Goal: Information Seeking & Learning: Learn about a topic

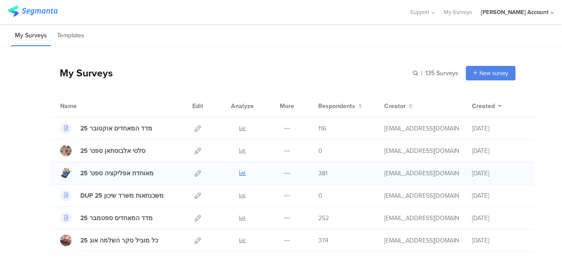
click at [239, 173] on icon at bounding box center [242, 173] width 7 height 7
click at [402, 72] on div "My Surveys | 135 Surveys New survey Start from scratch Choose from templates" at bounding box center [283, 72] width 465 height 35
click at [410, 73] on input "text" at bounding box center [397, 73] width 123 height 15
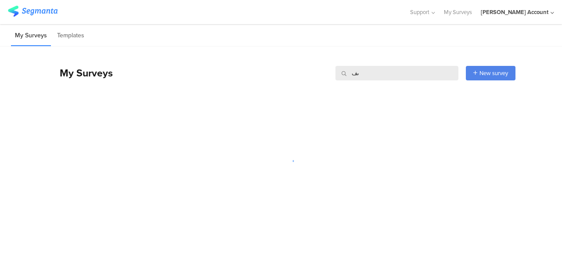
type input "ى"
type input "n"
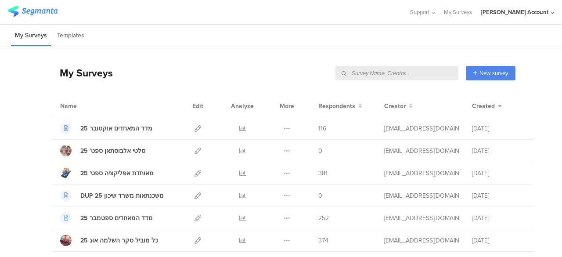
click at [400, 75] on input "text" at bounding box center [397, 73] width 123 height 15
type input "n"
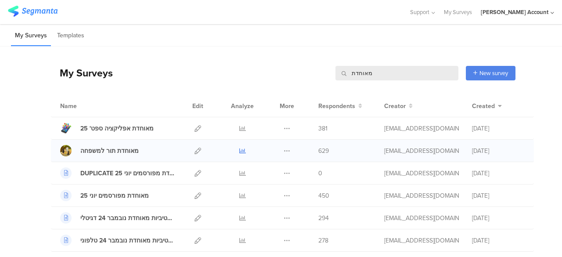
type input "מאוחדת"
click at [239, 149] on icon at bounding box center [242, 151] width 7 height 7
click at [240, 24] on div "My Surveys Templates" at bounding box center [281, 35] width 562 height 22
click at [354, 69] on input "מאוחדת" at bounding box center [397, 73] width 123 height 15
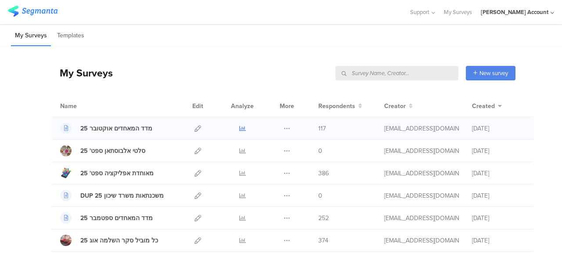
click at [239, 127] on icon at bounding box center [242, 128] width 7 height 7
click at [212, 22] on div "Support Help Center Live Chat My Surveys hisham Jubran Account ACCOUNTS hisham …" at bounding box center [281, 12] width 547 height 24
click at [256, 36] on div "My Surveys Templates" at bounding box center [281, 35] width 562 height 22
click at [249, 70] on div "My Surveys | 135 Surveys New survey Start from scratch Choose from templates" at bounding box center [283, 72] width 465 height 35
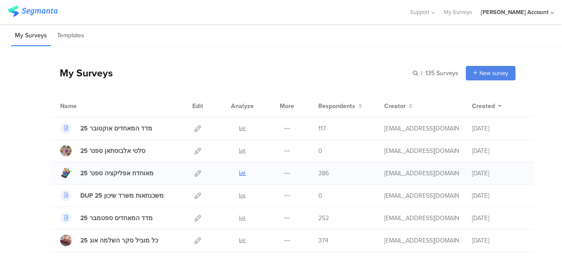
click at [239, 173] on icon at bounding box center [242, 173] width 7 height 7
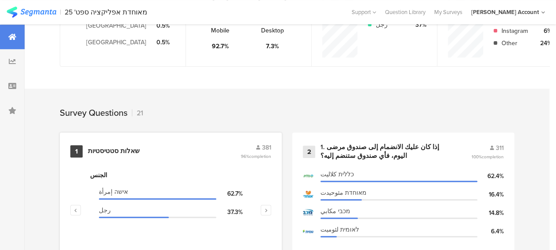
scroll to position [352, 0]
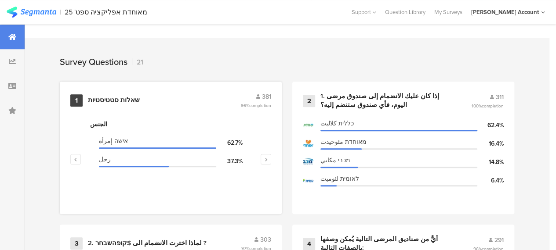
click at [127, 103] on div "שאלות סטטיסטיות" at bounding box center [114, 100] width 52 height 9
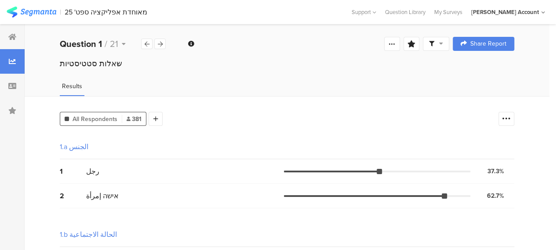
click at [443, 44] on icon at bounding box center [441, 43] width 4 height 6
click at [454, 69] on div "Complete Responses Only" at bounding box center [436, 69] width 83 height 9
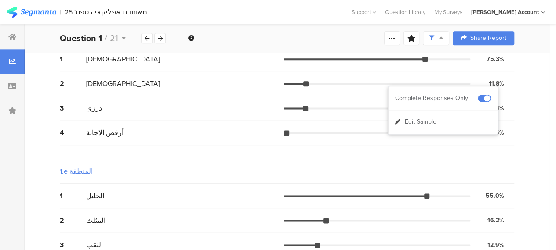
scroll to position [562, 0]
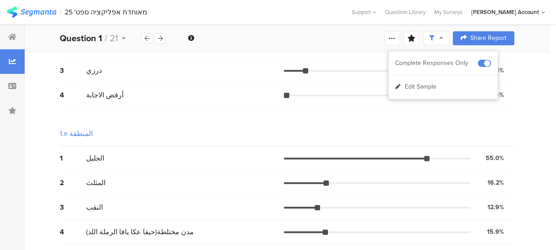
click at [214, 192] on div "2 المثلث 16.2% 44 votes" at bounding box center [287, 183] width 454 height 25
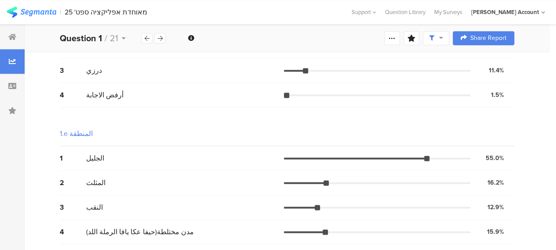
click at [12, 38] on icon at bounding box center [12, 36] width 8 height 7
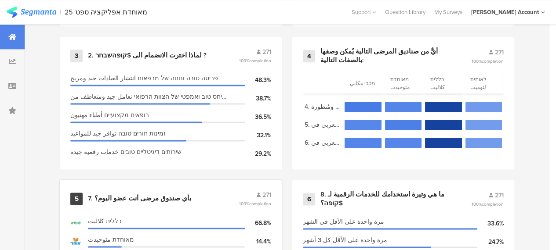
scroll to position [571, 0]
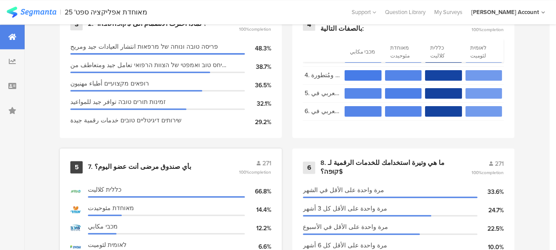
click at [156, 168] on div "7. بأي صندوق مرضى أنت عضو اليوم؟" at bounding box center [139, 167] width 103 height 9
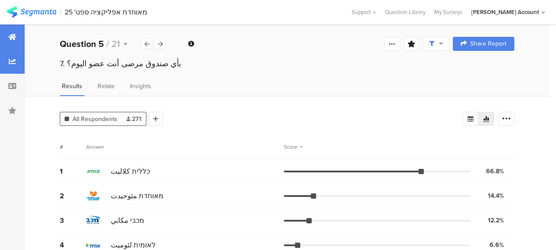
click at [15, 33] on icon at bounding box center [12, 36] width 8 height 7
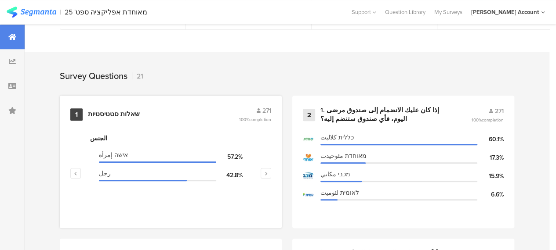
scroll to position [352, 0]
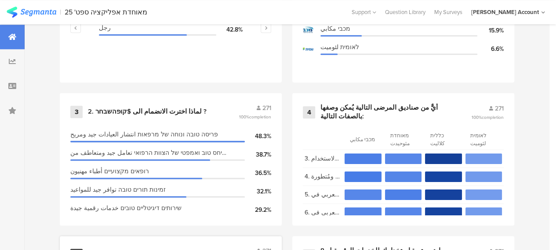
scroll to position [571, 0]
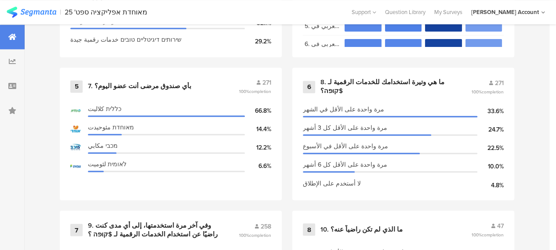
scroll to position [659, 0]
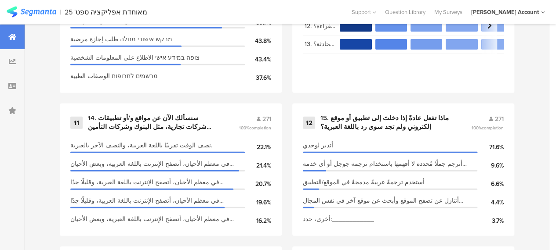
scroll to position [1099, 0]
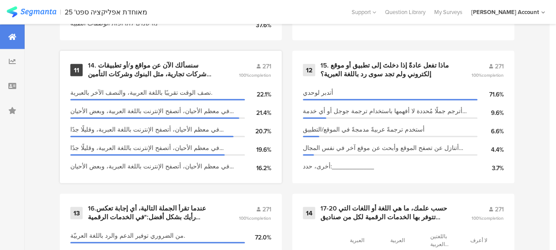
click at [169, 73] on div "14. سنسألك الآن عن مواقع و/أو تطبيقات شركات تجارية، مثل البنوك وشركات التأمين و…" at bounding box center [153, 70] width 130 height 17
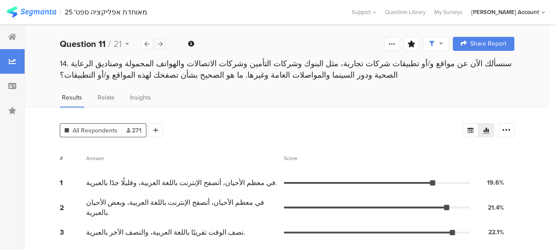
click at [160, 44] on icon at bounding box center [160, 44] width 5 height 6
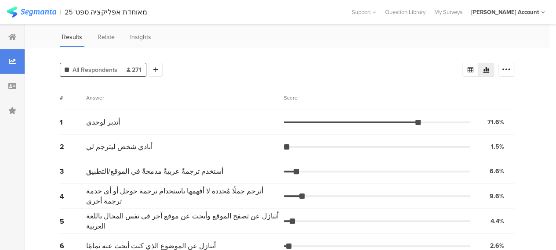
scroll to position [87, 0]
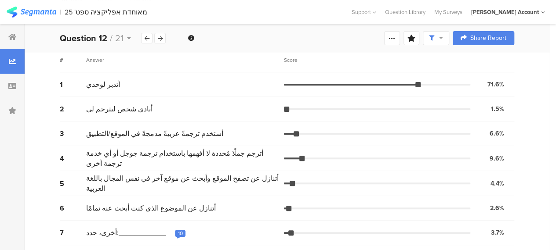
click at [178, 232] on div "10" at bounding box center [180, 233] width 5 height 7
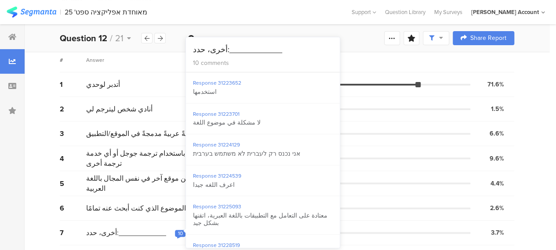
click at [178, 230] on div "10" at bounding box center [180, 233] width 5 height 7
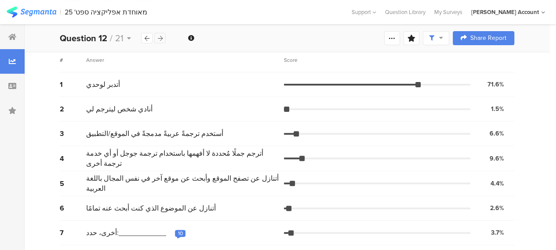
click at [160, 37] on icon at bounding box center [160, 39] width 5 height 6
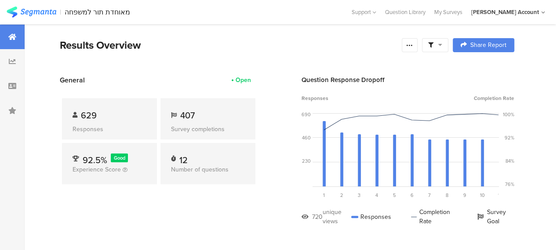
click at [448, 44] on div at bounding box center [435, 45] width 26 height 14
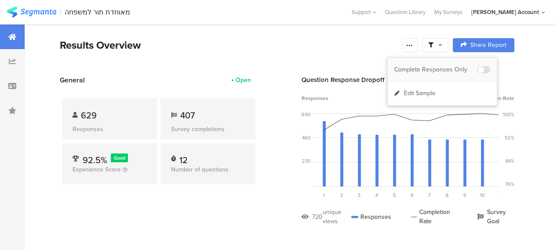
click at [448, 70] on div "Complete Responses Only" at bounding box center [435, 69] width 83 height 9
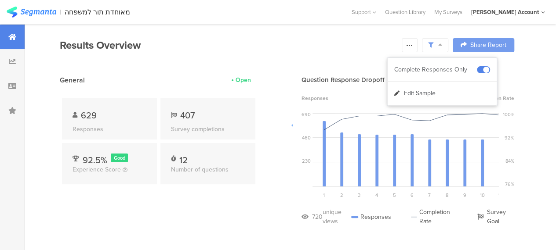
click at [338, 53] on div at bounding box center [278, 125] width 556 height 250
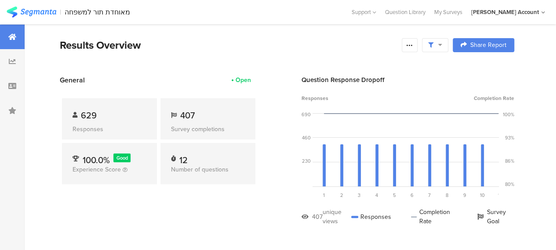
click at [192, 47] on div "Results Overview" at bounding box center [228, 45] width 337 height 16
click at [289, 19] on section "| מאוחדת תור למשפחה Help Center Live Chat Support Question Library My Surveys M…" at bounding box center [278, 12] width 556 height 24
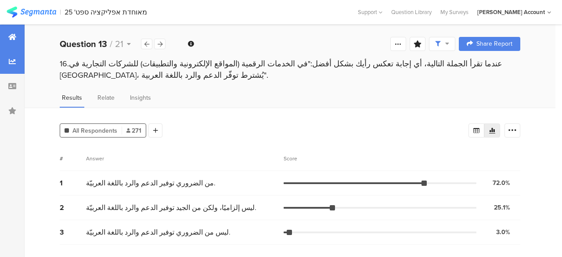
click at [8, 35] on icon at bounding box center [12, 36] width 8 height 7
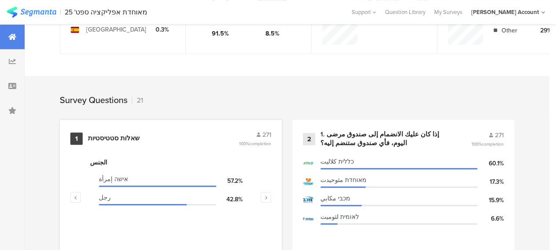
scroll to position [352, 0]
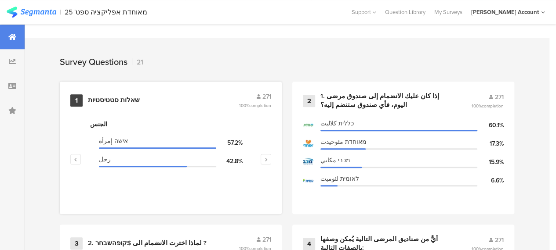
click at [120, 103] on div "שאלות סטטיסטיות" at bounding box center [114, 100] width 52 height 9
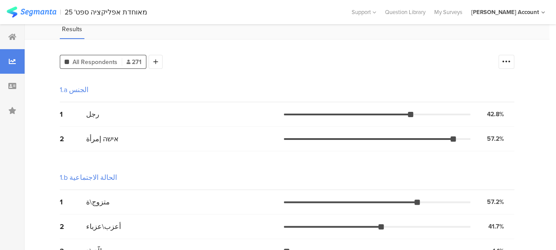
scroll to position [44, 0]
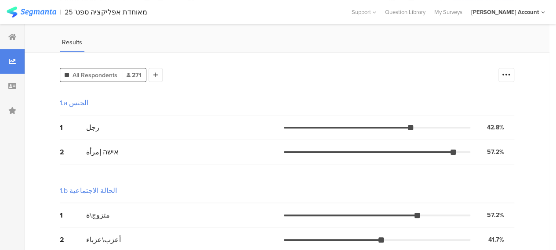
drag, startPoint x: 518, startPoint y: 74, endPoint x: 517, endPoint y: 81, distance: 7.1
click at [514, 73] on div at bounding box center [506, 75] width 16 height 14
click at [510, 117] on span at bounding box center [506, 118] width 13 height 7
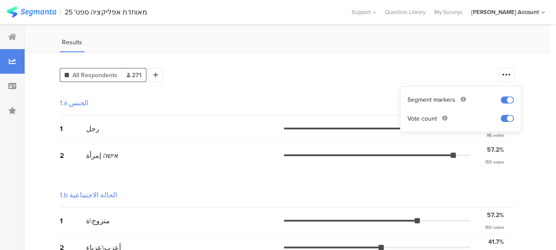
click at [239, 163] on div "2 אישה إمرأة 57.2% 155 votes" at bounding box center [287, 155] width 454 height 27
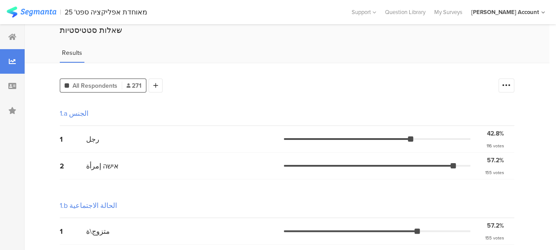
scroll to position [19, 0]
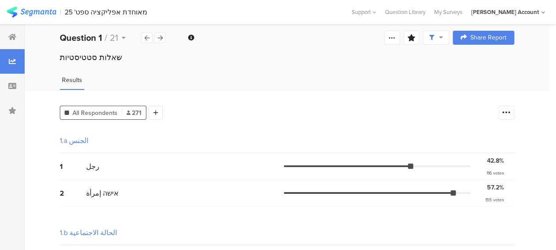
scroll to position [0, 0]
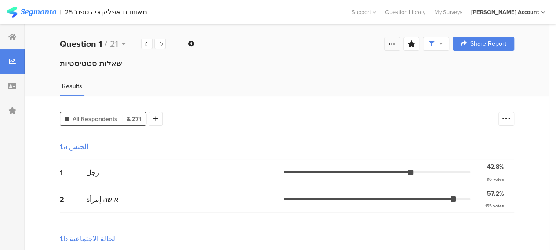
click at [395, 44] on icon at bounding box center [391, 43] width 7 height 7
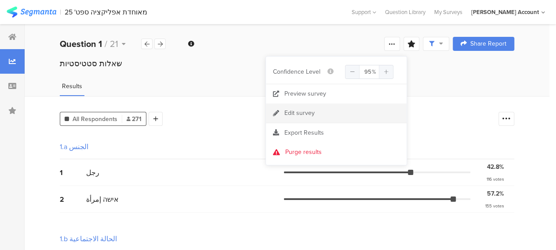
click at [300, 113] on div "Edit survey" at bounding box center [299, 113] width 30 height 9
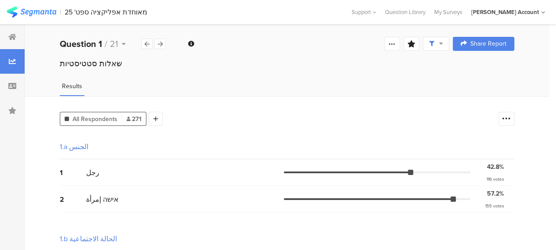
click at [257, 49] on div "Welcome page 1 שאלות סטטיסטיות 1a الجنس 1b الحالة الاجتماعية 1c العمر 1d الديان…" at bounding box center [287, 44] width 525 height 28
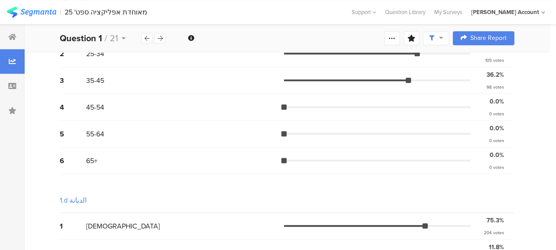
scroll to position [439, 0]
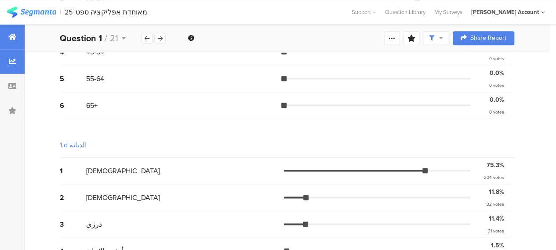
click at [9, 29] on div at bounding box center [12, 37] width 25 height 25
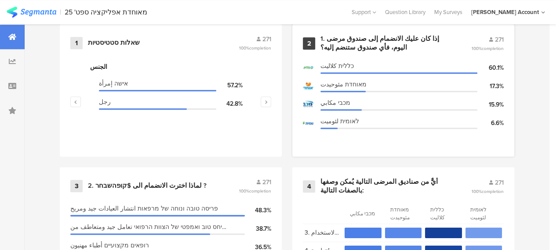
scroll to position [395, 0]
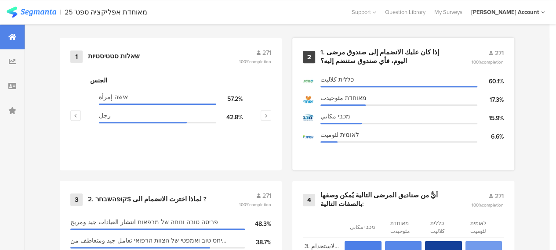
click at [375, 54] on div "1. إذا كان عليك الانضمام إلى صندوق مرضى اليوم، فأي صندوق ستنضم إليه؟" at bounding box center [385, 56] width 130 height 17
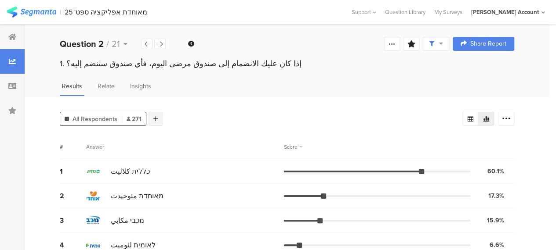
click at [155, 119] on icon at bounding box center [155, 119] width 5 height 6
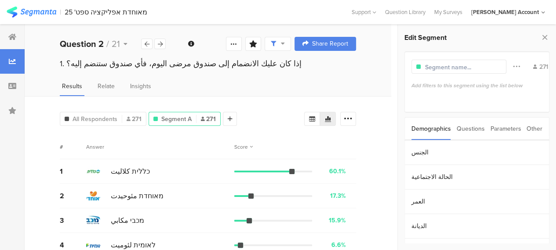
click at [497, 131] on div "Parameters" at bounding box center [505, 129] width 31 height 22
click at [432, 149] on section "c" at bounding box center [477, 153] width 144 height 25
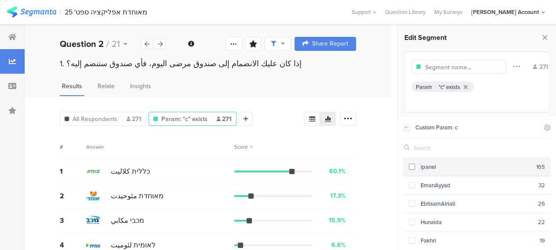
click at [409, 167] on span at bounding box center [412, 167] width 6 height 6
click at [413, 167] on span at bounding box center [412, 167] width 6 height 6
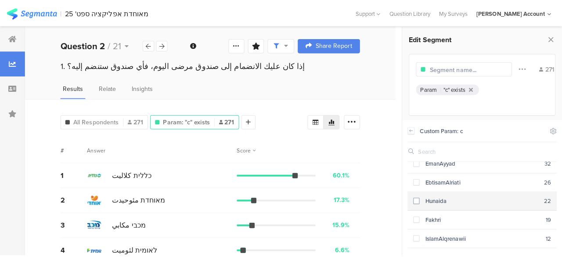
scroll to position [44, 0]
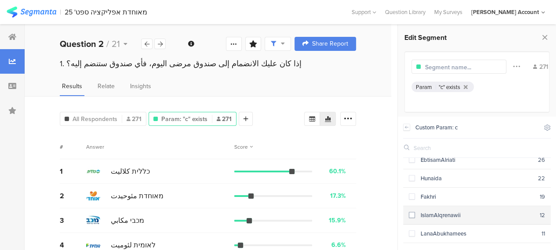
click at [413, 213] on span at bounding box center [412, 215] width 6 height 6
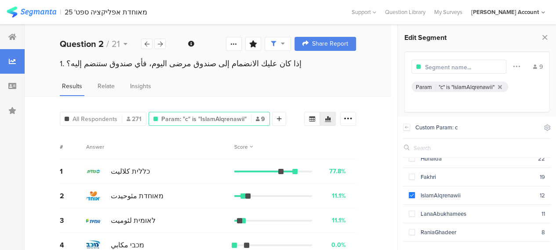
scroll to position [31, 0]
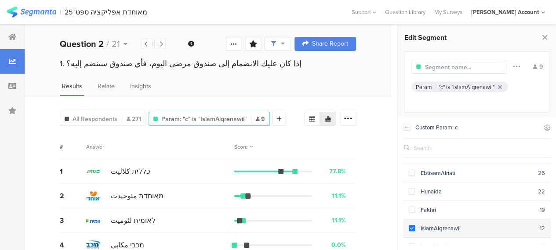
click at [411, 225] on span at bounding box center [412, 228] width 6 height 6
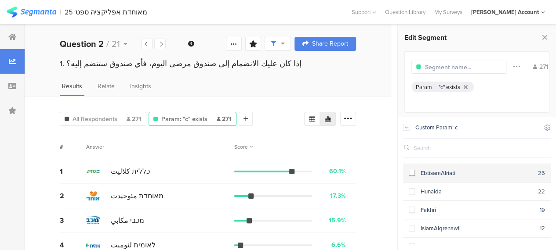
click at [411, 171] on span at bounding box center [412, 173] width 6 height 6
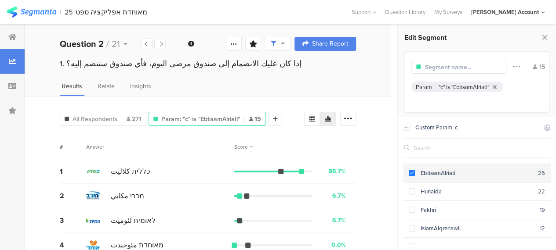
click at [411, 171] on span at bounding box center [412, 173] width 6 height 6
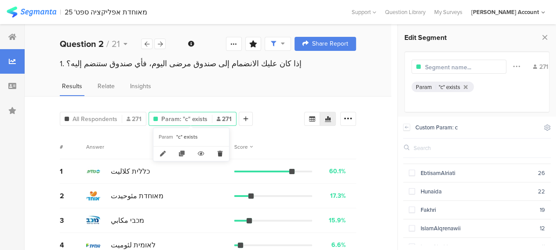
click at [219, 152] on icon at bounding box center [220, 154] width 18 height 15
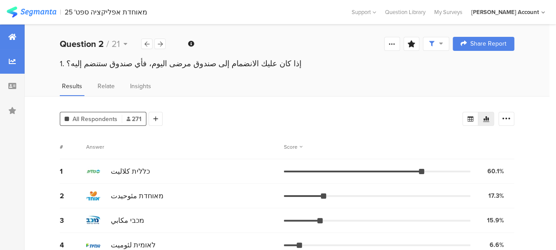
click at [7, 33] on div at bounding box center [12, 37] width 25 height 25
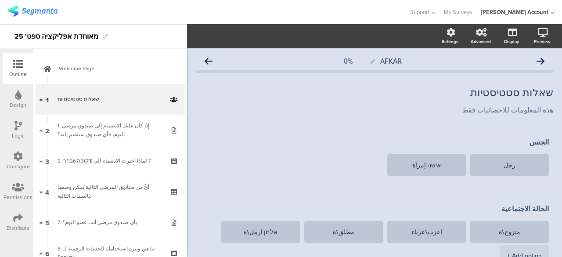
click at [15, 216] on icon at bounding box center [18, 218] width 10 height 10
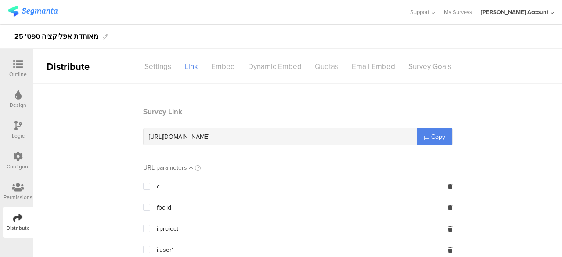
click at [328, 65] on div "Quotas" at bounding box center [326, 66] width 37 height 15
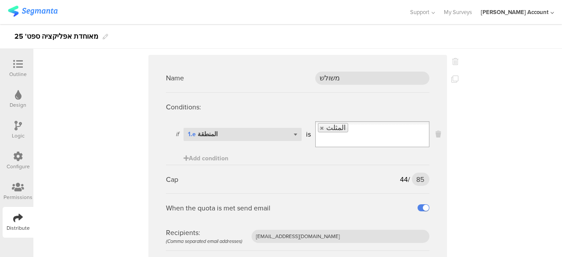
scroll to position [2812, 0]
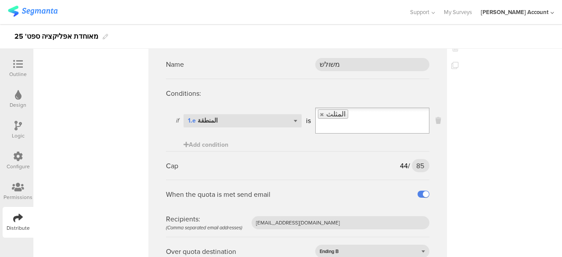
click at [400, 161] on span "44" at bounding box center [404, 166] width 8 height 10
click at [422, 151] on div "Cap 44 / 85 85" at bounding box center [298, 165] width 264 height 29
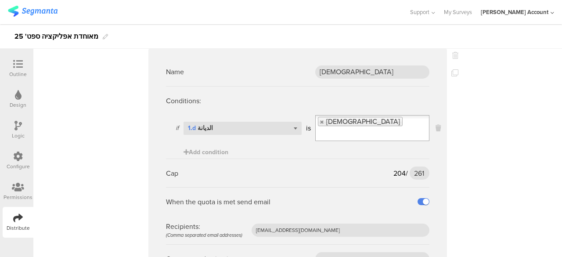
scroll to position [0, 0]
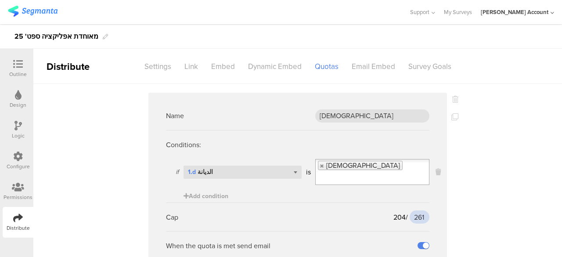
click at [416, 215] on input "261" at bounding box center [420, 216] width 20 height 13
type input "250"
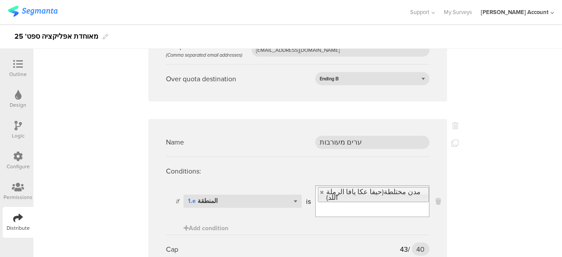
scroll to position [2021, 0]
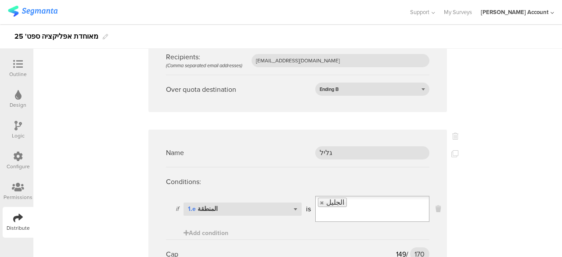
scroll to position [0, 0]
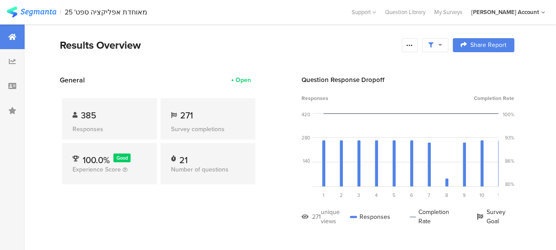
click at [267, 177] on section "General Open 385 Responses 271 Survey completions 100.0% Good Experience Score …" at bounding box center [287, 157] width 525 height 164
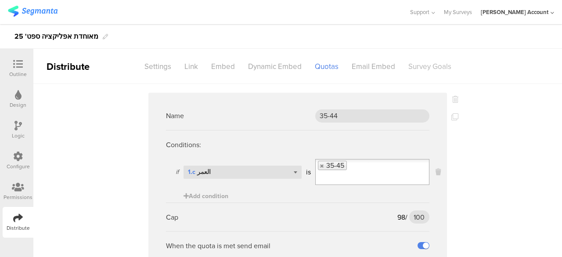
click at [435, 66] on div "Survey Goals" at bounding box center [430, 66] width 56 height 15
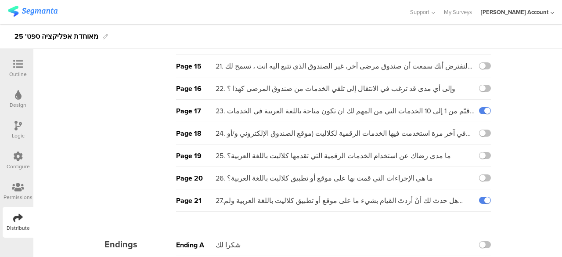
scroll to position [378, 0]
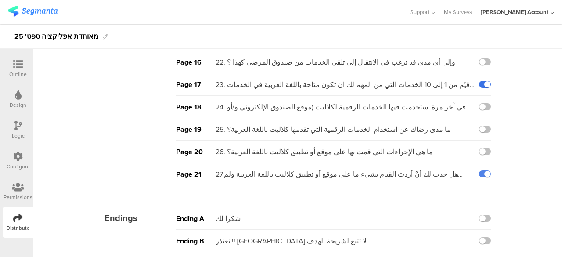
click at [482, 81] on label at bounding box center [485, 84] width 12 height 7
click at [0, 0] on input "checkbox" at bounding box center [0, 0] width 0 height 0
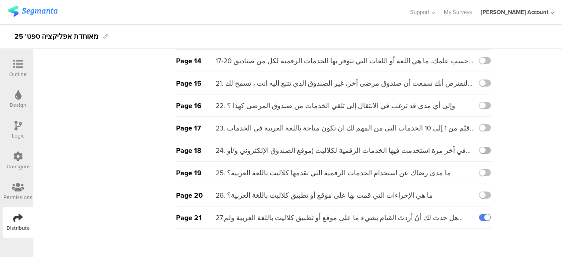
click at [480, 147] on label at bounding box center [485, 150] width 12 height 7
click at [0, 0] on input "checkbox" at bounding box center [0, 0] width 0 height 0
click at [482, 124] on label at bounding box center [485, 127] width 12 height 7
click at [0, 0] on input "checkbox" at bounding box center [0, 0] width 0 height 0
click at [482, 147] on label at bounding box center [485, 150] width 12 height 7
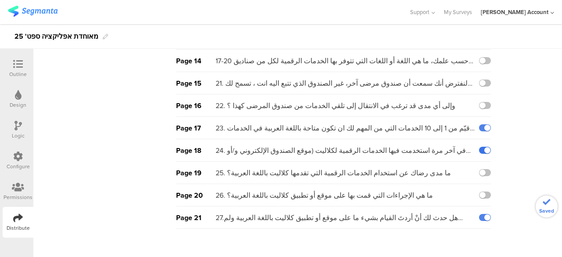
click at [0, 0] on input "checkbox" at bounding box center [0, 0] width 0 height 0
click at [482, 214] on label at bounding box center [485, 217] width 12 height 7
click at [0, 0] on input "checkbox" at bounding box center [0, 0] width 0 height 0
click at [509, 223] on div "Pages Page 1 שאלות סטטיסטיות Page 2 1. إذا كان عليك الانضمام إلى صندوق مرضى الي…" at bounding box center [298, 27] width 434 height 555
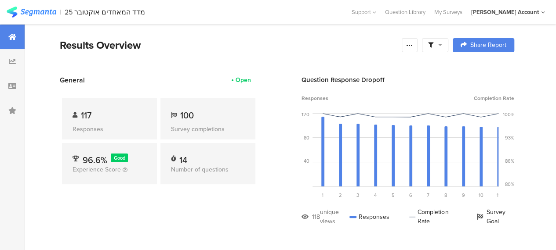
click at [442, 44] on icon at bounding box center [440, 45] width 4 height 6
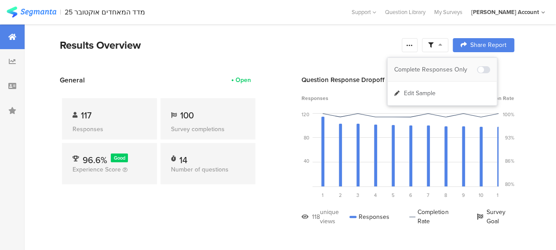
click at [443, 68] on div "Complete Responses Only" at bounding box center [435, 69] width 83 height 9
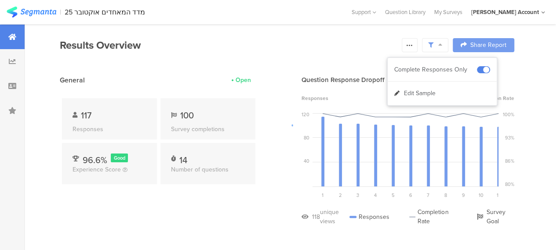
click at [247, 206] on div at bounding box center [278, 125] width 556 height 250
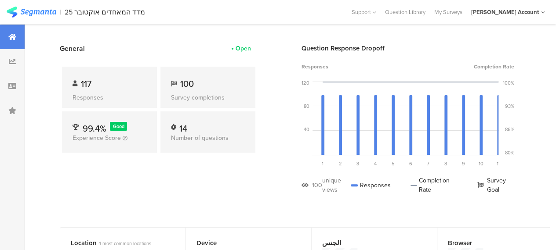
scroll to position [88, 0]
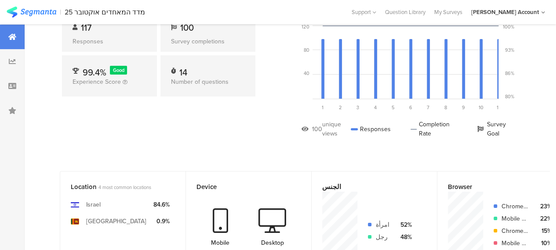
click at [208, 123] on div "General Open 117 Responses 100 Survey completions 99.4% Good Experience Score 1…" at bounding box center [159, 69] width 198 height 164
click at [221, 7] on section "| 25 מדד המאחדים אוקטובר Help Center Live Chat Support Question Library My Surv…" at bounding box center [278, 12] width 556 height 24
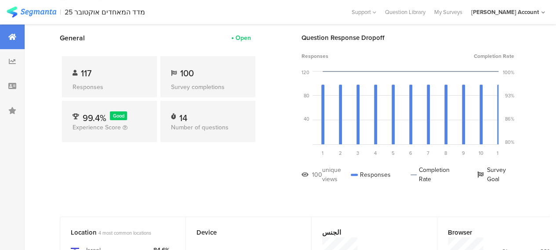
scroll to position [0, 0]
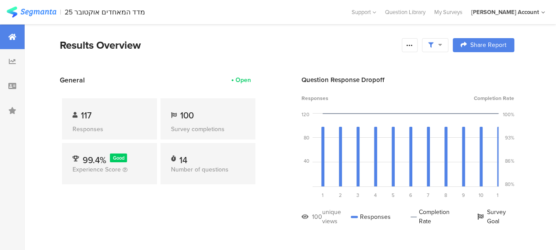
click at [442, 44] on icon at bounding box center [440, 45] width 4 height 6
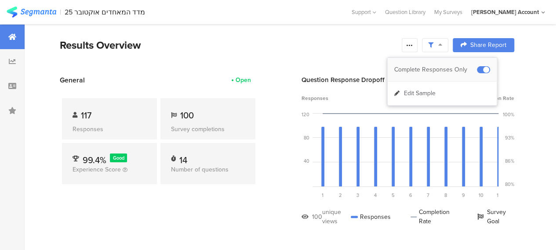
click at [445, 69] on div "Complete Responses Only" at bounding box center [435, 69] width 83 height 9
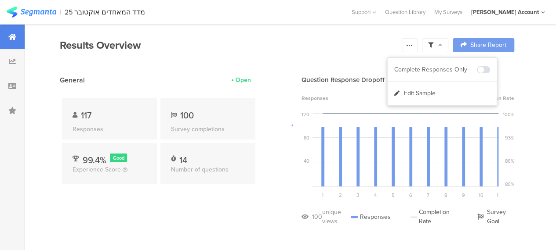
click at [201, 228] on div at bounding box center [278, 125] width 556 height 250
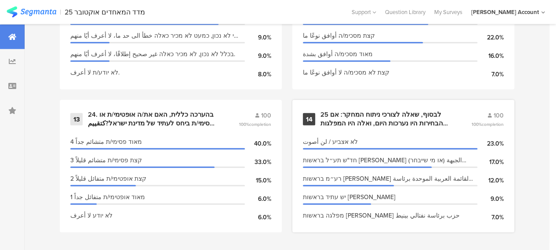
scroll to position [1198, 0]
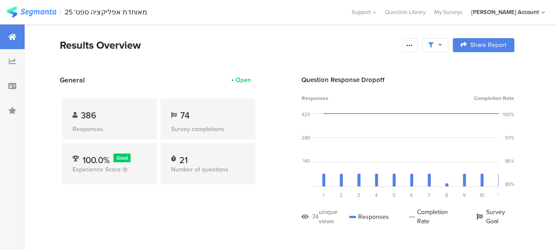
click at [442, 44] on icon at bounding box center [440, 45] width 4 height 6
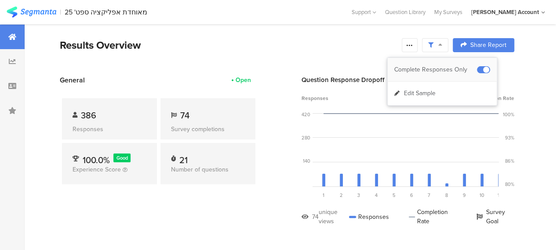
click at [455, 66] on div "Complete Responses Only" at bounding box center [435, 69] width 83 height 9
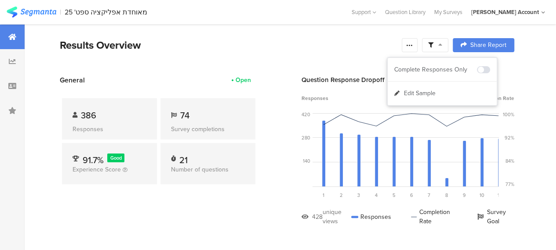
click at [268, 54] on section "Results Overview Confidence Level 95 % Preview survey Edit survey Export Result…" at bounding box center [287, 56] width 525 height 38
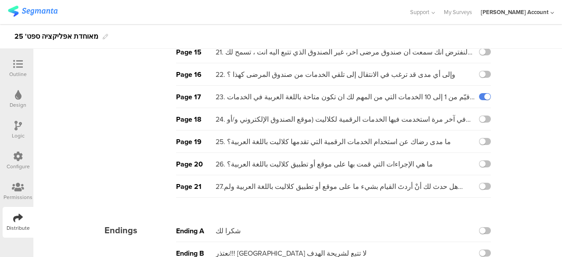
scroll to position [378, 0]
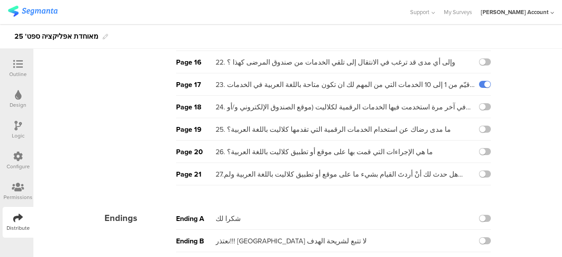
click at [481, 170] on label at bounding box center [485, 173] width 12 height 7
click at [0, 0] on input "checkbox" at bounding box center [0, 0] width 0 height 0
click at [482, 170] on label at bounding box center [485, 173] width 12 height 7
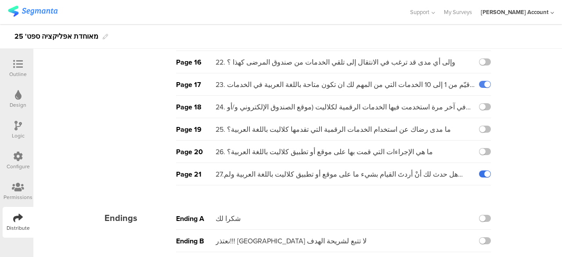
click at [0, 0] on input "checkbox" at bounding box center [0, 0] width 0 height 0
click at [481, 170] on label at bounding box center [485, 173] width 12 height 7
click at [0, 0] on input "checkbox" at bounding box center [0, 0] width 0 height 0
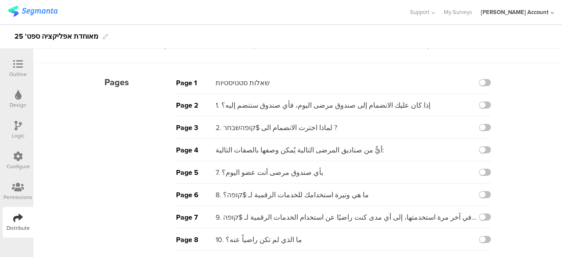
scroll to position [0, 0]
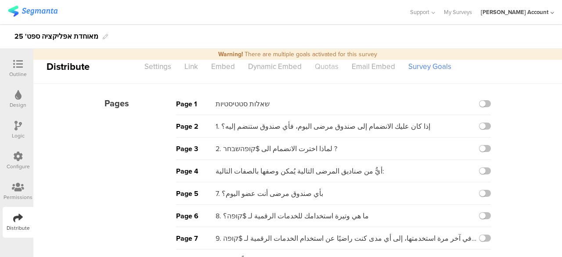
click at [328, 66] on div "Quotas" at bounding box center [326, 66] width 37 height 15
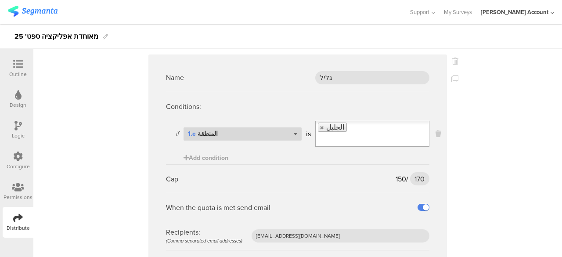
scroll to position [571, 0]
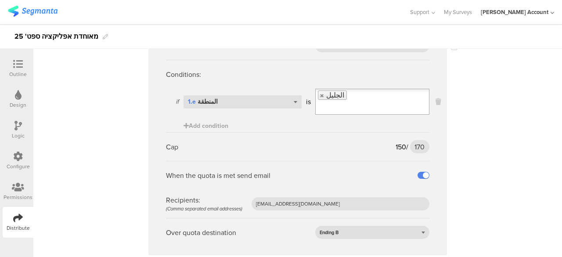
click at [417, 145] on input "170" at bounding box center [419, 146] width 19 height 13
type input "165"
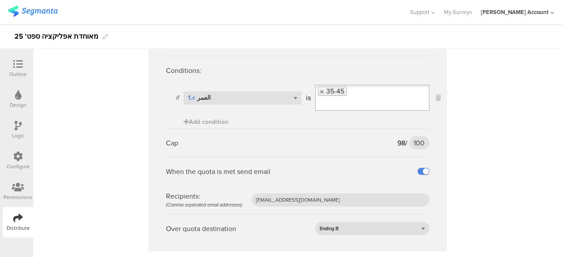
scroll to position [0, 0]
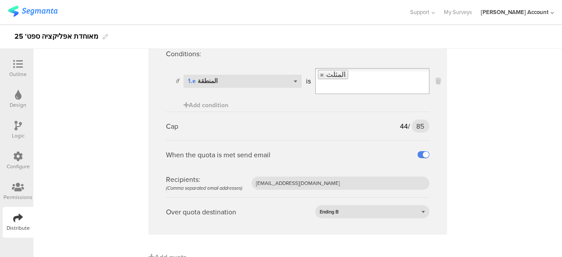
scroll to position [2808, 0]
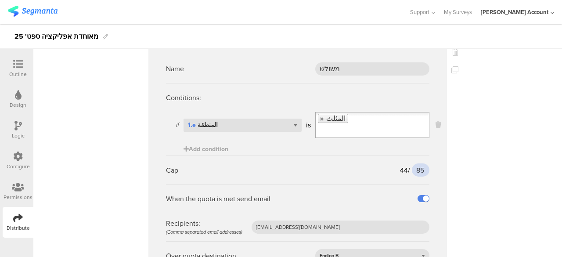
click at [417, 163] on input "85" at bounding box center [421, 169] width 18 height 13
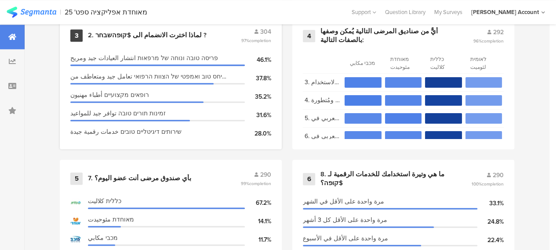
scroll to position [571, 0]
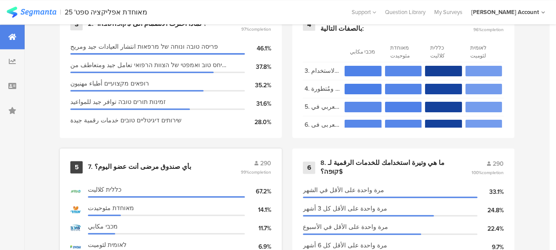
click at [160, 170] on div "7. بأي صندوق مرضى أنت عضو اليوم؟" at bounding box center [139, 167] width 103 height 9
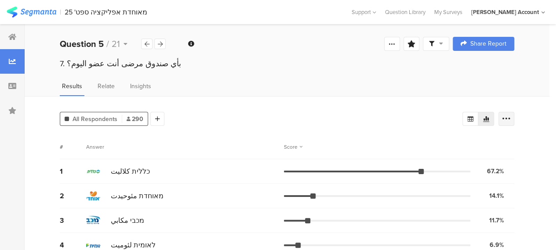
click at [510, 120] on icon at bounding box center [506, 119] width 9 height 9
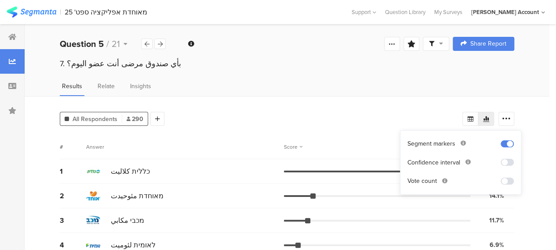
drag, startPoint x: 502, startPoint y: 182, endPoint x: 495, endPoint y: 168, distance: 16.3
click at [502, 182] on span at bounding box center [506, 181] width 13 height 7
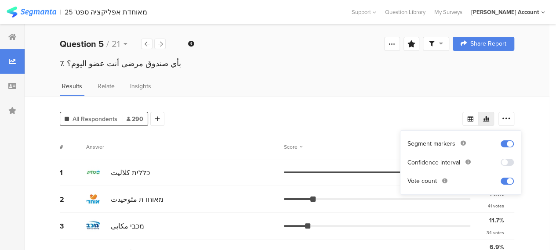
click at [443, 44] on icon at bounding box center [441, 43] width 4 height 6
click at [444, 67] on div "Complete Responses Only" at bounding box center [436, 69] width 83 height 9
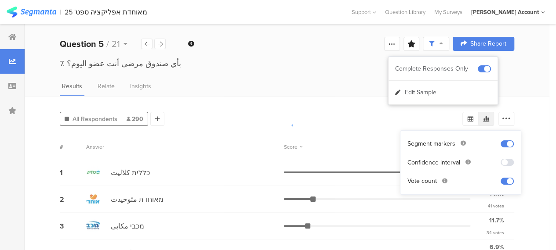
click at [225, 154] on div at bounding box center [278, 125] width 556 height 250
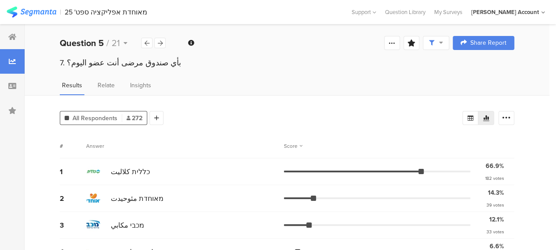
scroll to position [19, 0]
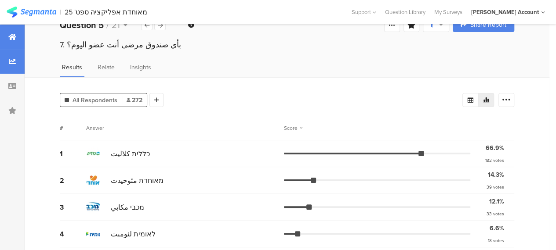
click at [14, 36] on icon at bounding box center [12, 36] width 8 height 7
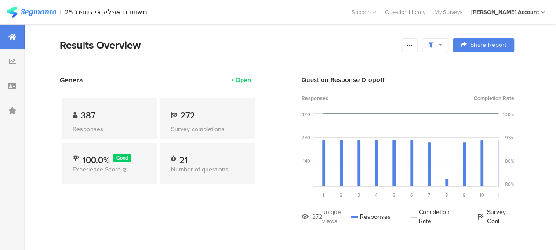
click at [272, 46] on div "Results Overview" at bounding box center [228, 45] width 337 height 16
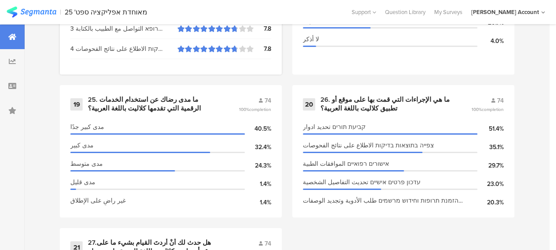
scroll to position [1549, 0]
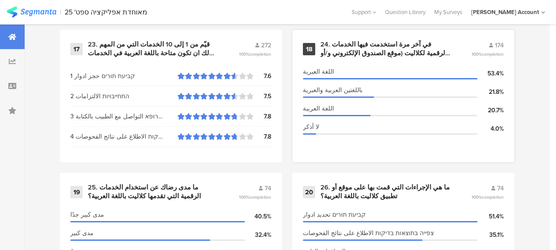
click at [423, 50] on div "24. في آخر مرة استخدمت فيها الخدمات الرقمية لكلاليت (موقع الصندوق الإلكتروني و/…" at bounding box center [385, 48] width 130 height 17
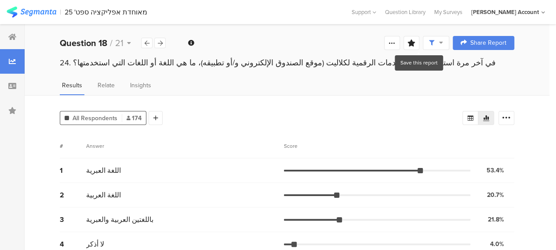
scroll to position [13, 0]
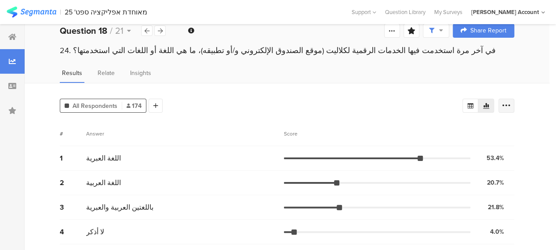
click at [511, 100] on div at bounding box center [506, 106] width 16 height 14
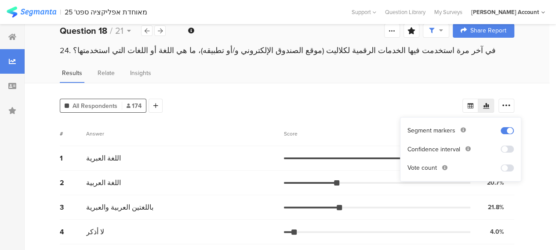
click at [506, 167] on span at bounding box center [506, 168] width 13 height 7
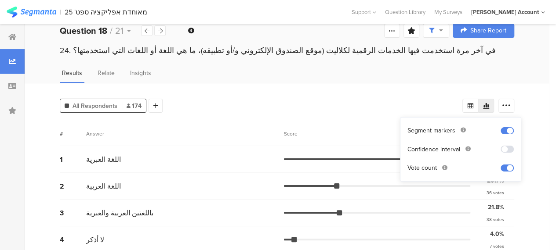
click at [348, 129] on div "# Answer Score" at bounding box center [287, 134] width 454 height 25
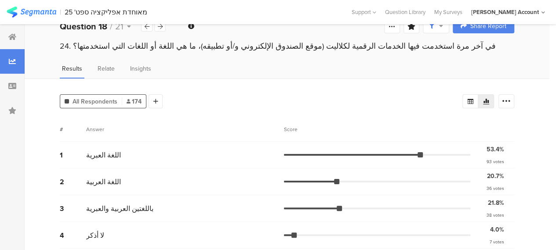
scroll to position [19, 0]
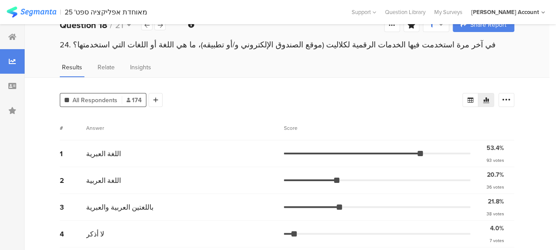
click at [227, 110] on div "All Respondents 174 Add Segment # Answer Score 1 اللغة العبرية 53.4% 93 votes 2…" at bounding box center [287, 165] width 525 height 177
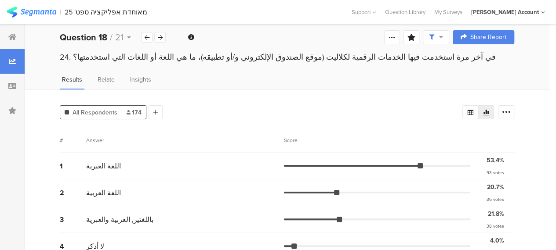
scroll to position [0, 0]
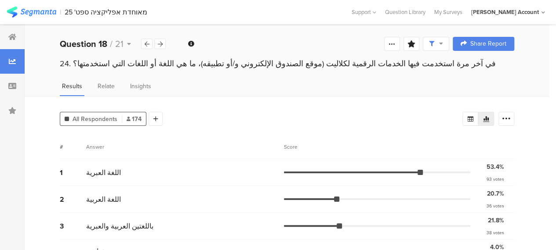
click at [180, 131] on div "All Respondents 174 Add Segment # Answer Score 1 اللغة العبرية 53.4% 93 votes 2…" at bounding box center [287, 184] width 525 height 177
click at [11, 36] on icon at bounding box center [12, 36] width 8 height 7
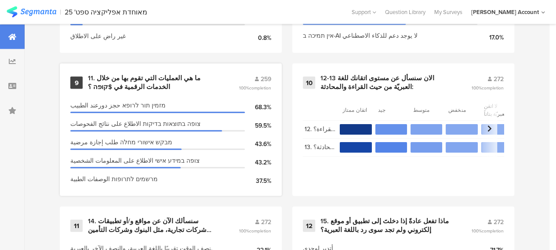
scroll to position [923, 0]
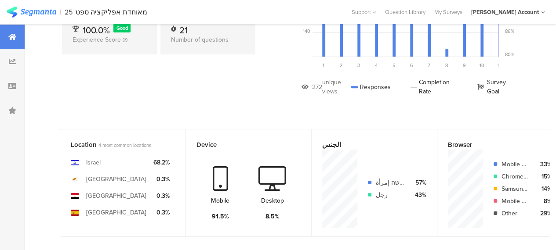
scroll to position [0, 0]
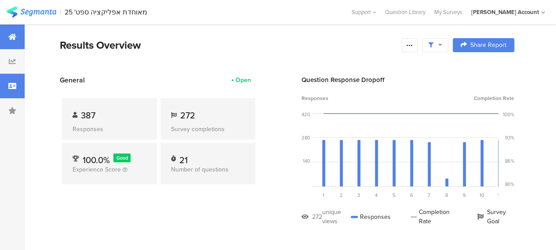
click at [11, 85] on icon at bounding box center [12, 86] width 8 height 7
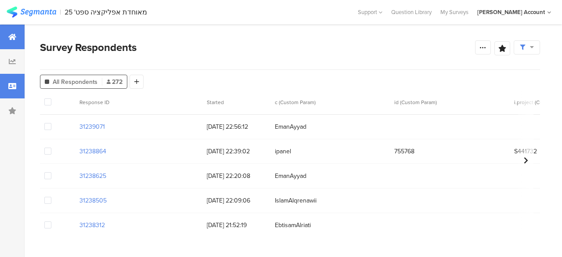
click at [15, 38] on icon at bounding box center [12, 36] width 8 height 7
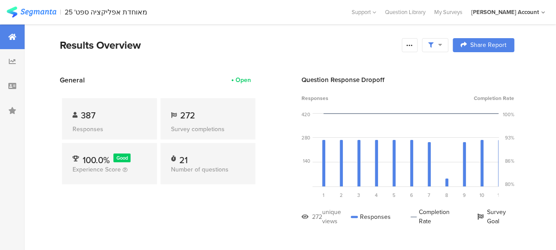
click at [277, 105] on section "General Open 387 Responses 272 Survey completions 100.0% Good Experience Score …" at bounding box center [287, 157] width 525 height 164
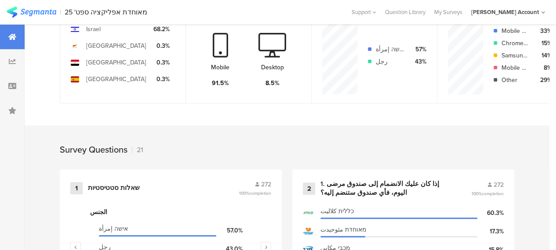
scroll to position [88, 0]
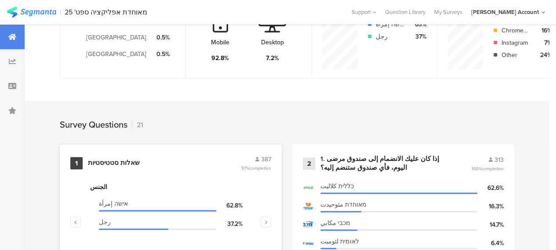
scroll to position [352, 0]
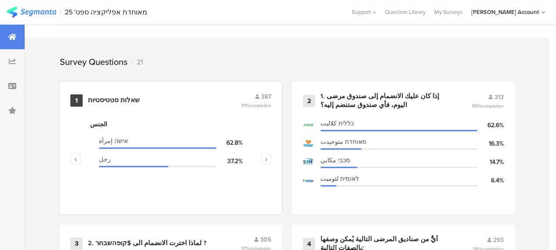
click at [105, 104] on div "שאלות סטטיסטיות" at bounding box center [114, 100] width 52 height 9
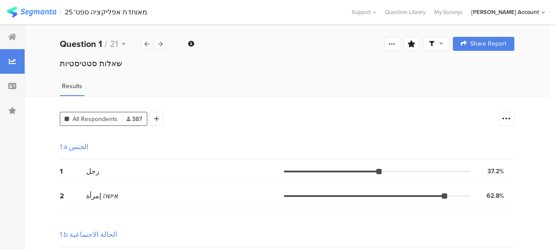
click at [443, 44] on icon at bounding box center [441, 43] width 4 height 6
click at [447, 67] on div "Complete Responses Only" at bounding box center [436, 69] width 83 height 9
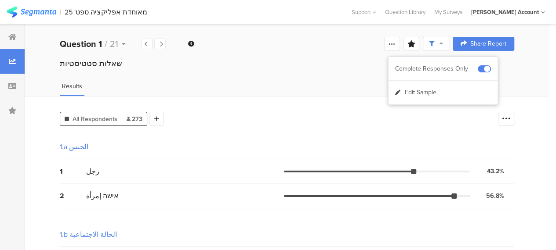
click at [222, 141] on div "1.a الجنس" at bounding box center [287, 147] width 454 height 25
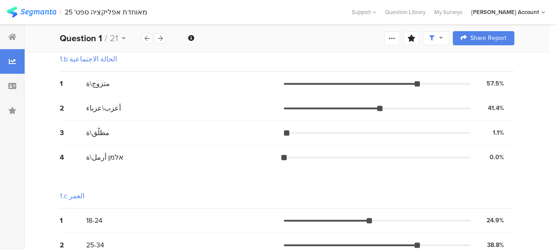
scroll to position [308, 0]
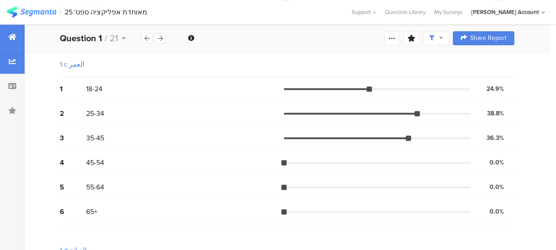
click at [14, 35] on icon at bounding box center [12, 36] width 8 height 7
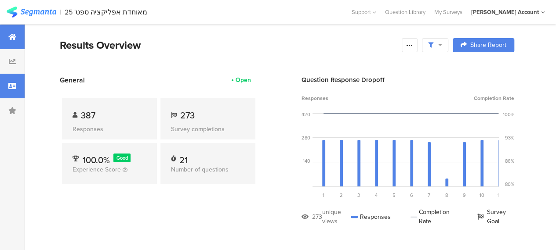
click at [11, 88] on icon at bounding box center [12, 86] width 8 height 7
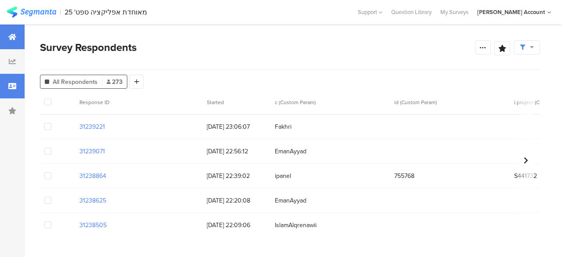
click at [9, 37] on icon at bounding box center [12, 36] width 8 height 7
